Goal: Check status: Check status

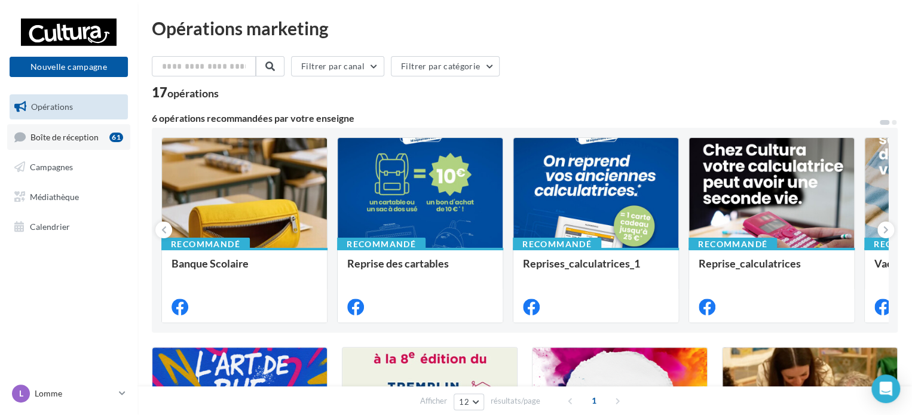
click at [67, 136] on span "Boîte de réception" at bounding box center [64, 136] width 68 height 10
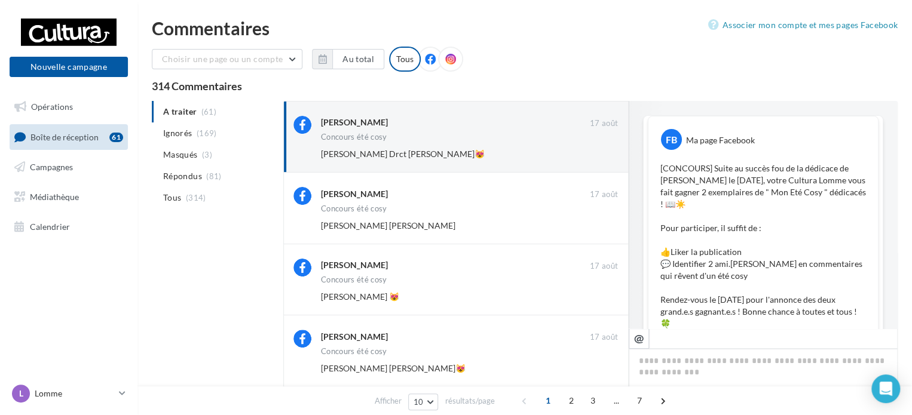
scroll to position [538, 0]
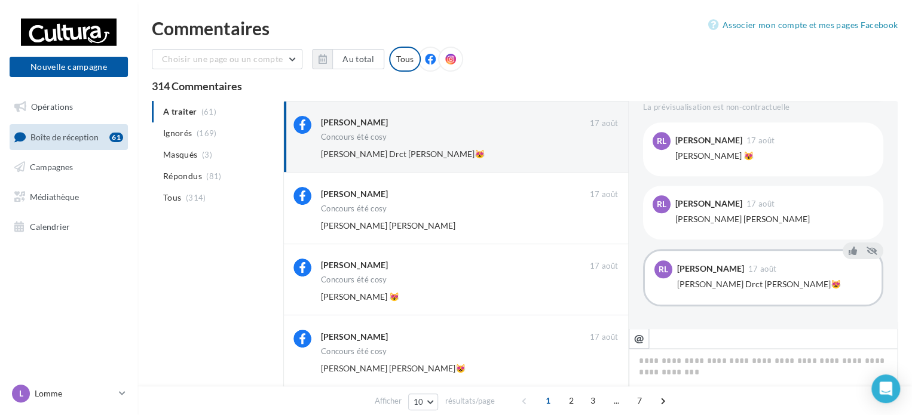
click at [62, 166] on span "Campagnes" at bounding box center [51, 167] width 43 height 10
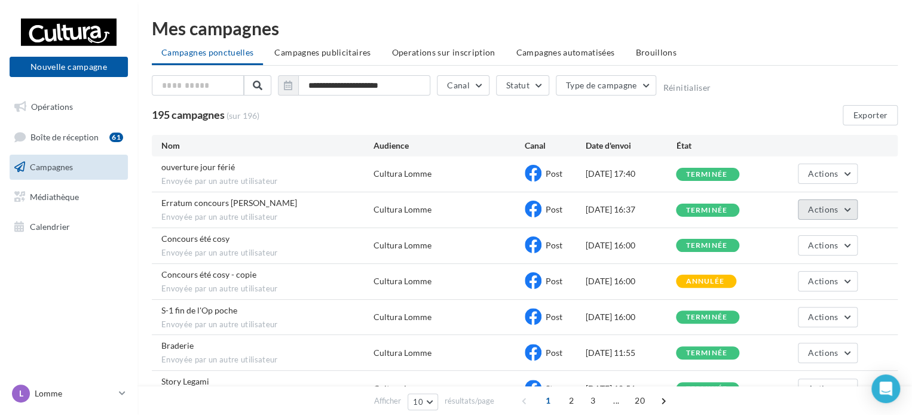
click at [822, 205] on span "Actions" at bounding box center [823, 209] width 30 height 10
click at [814, 234] on button "Voir les résultats" at bounding box center [797, 237] width 119 height 31
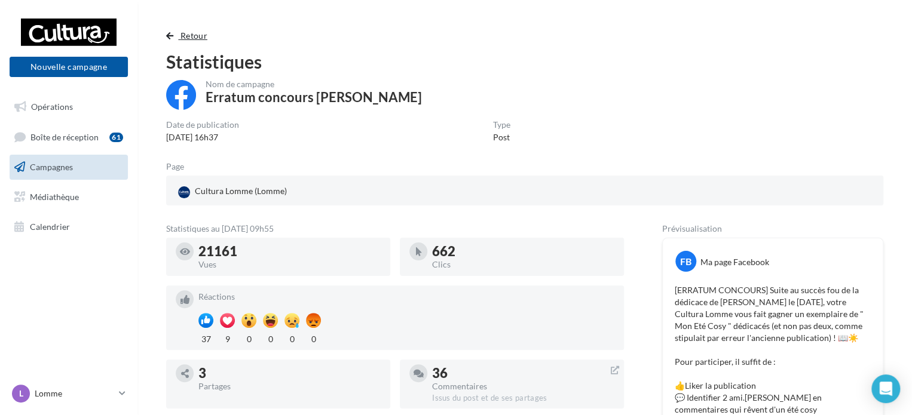
click at [170, 35] on span "button" at bounding box center [169, 36] width 7 height 8
